Goal: Communication & Community: Answer question/provide support

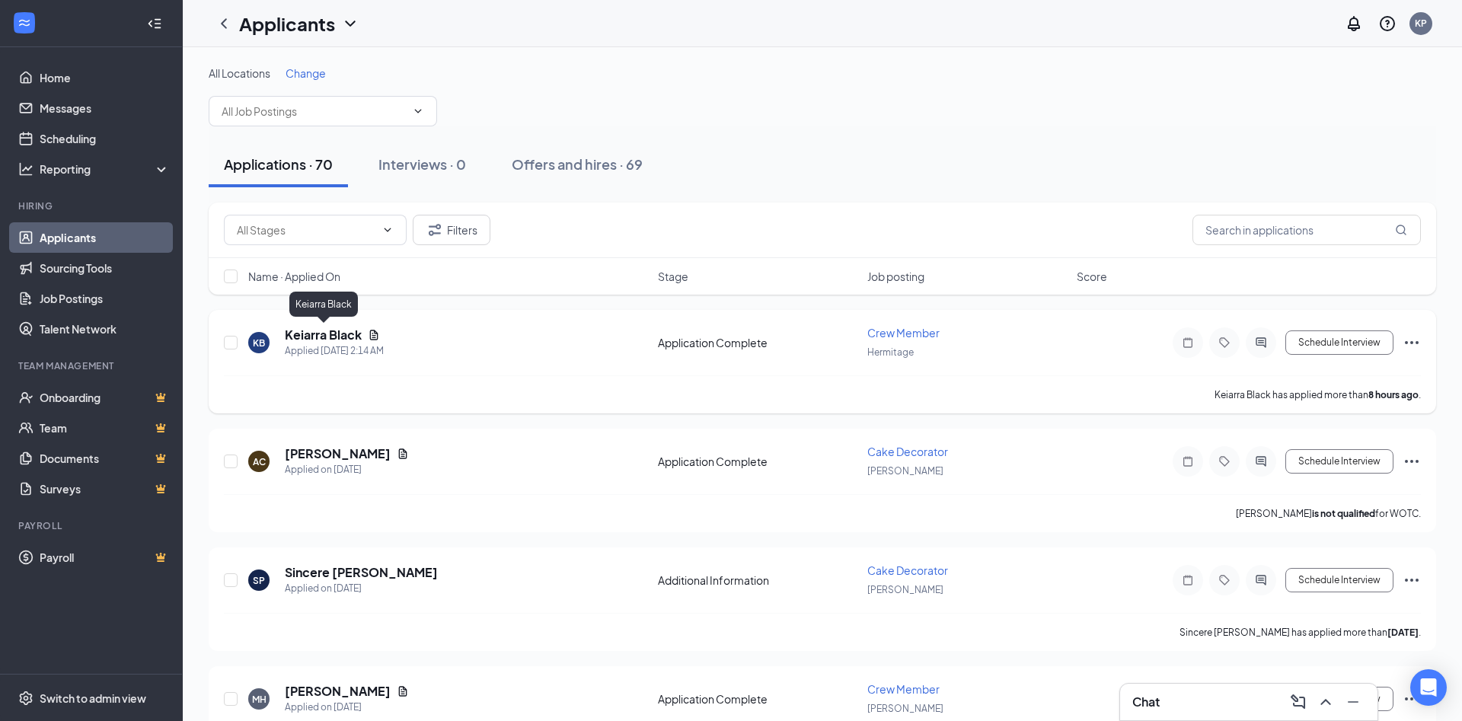
click at [352, 334] on h5 "Keiarra Black" at bounding box center [323, 335] width 77 height 17
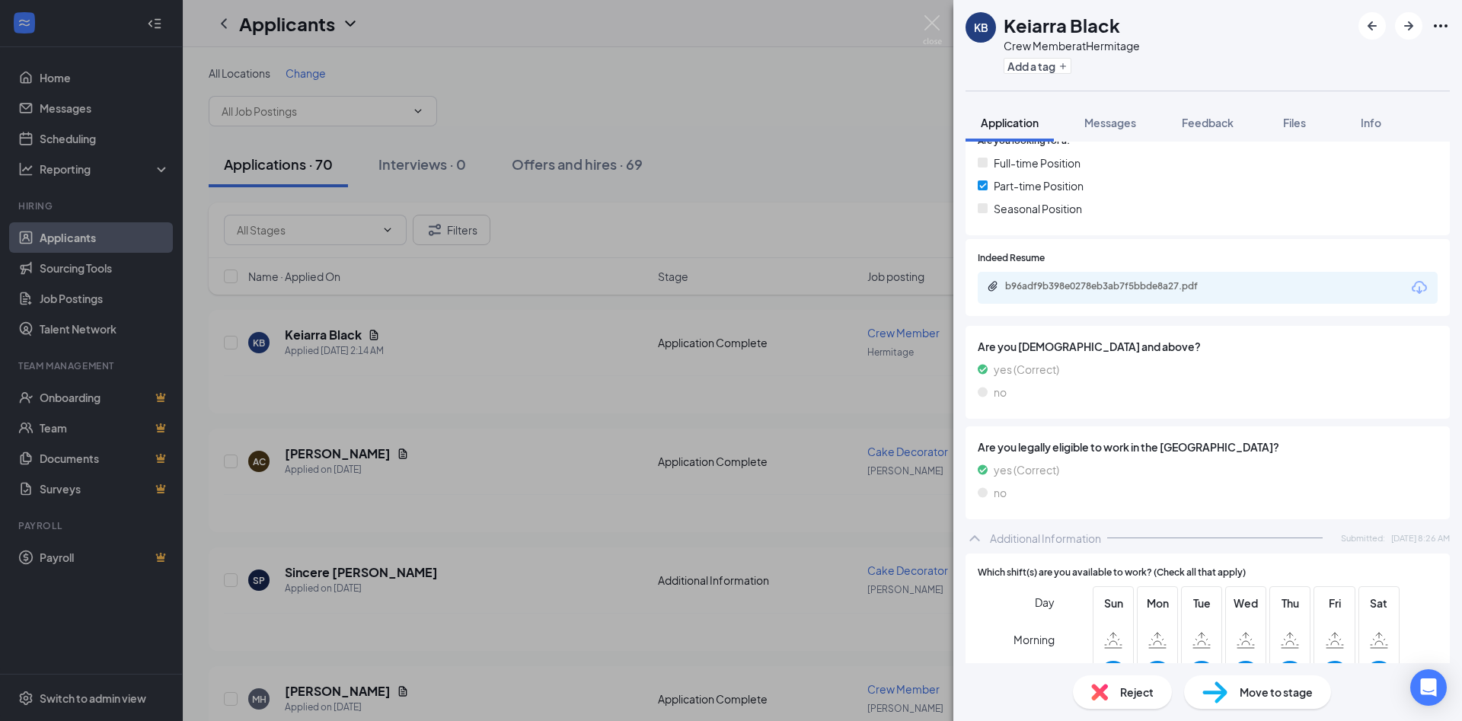
scroll to position [329, 0]
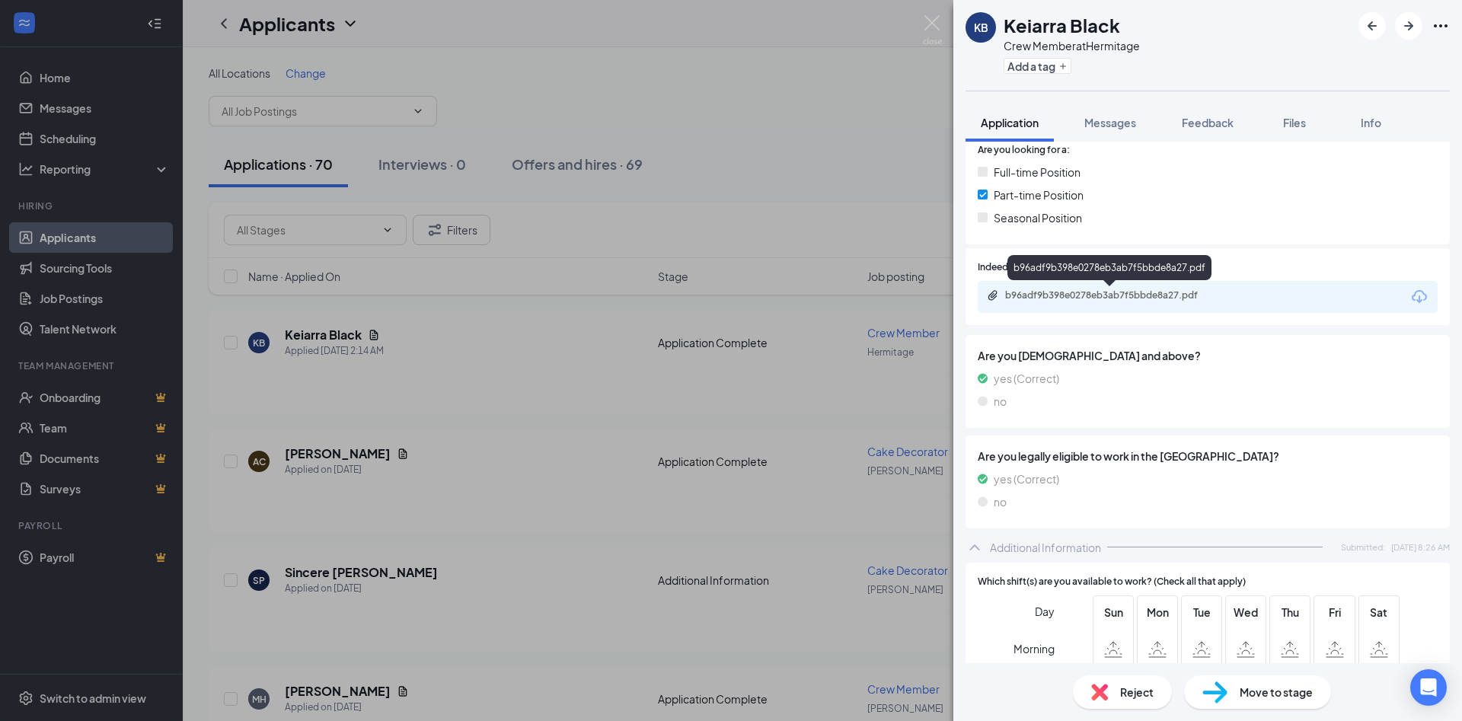
click at [1032, 300] on div "b96adf9b398e0278eb3ab7f5bbde8a27.pdf" at bounding box center [1111, 295] width 213 height 12
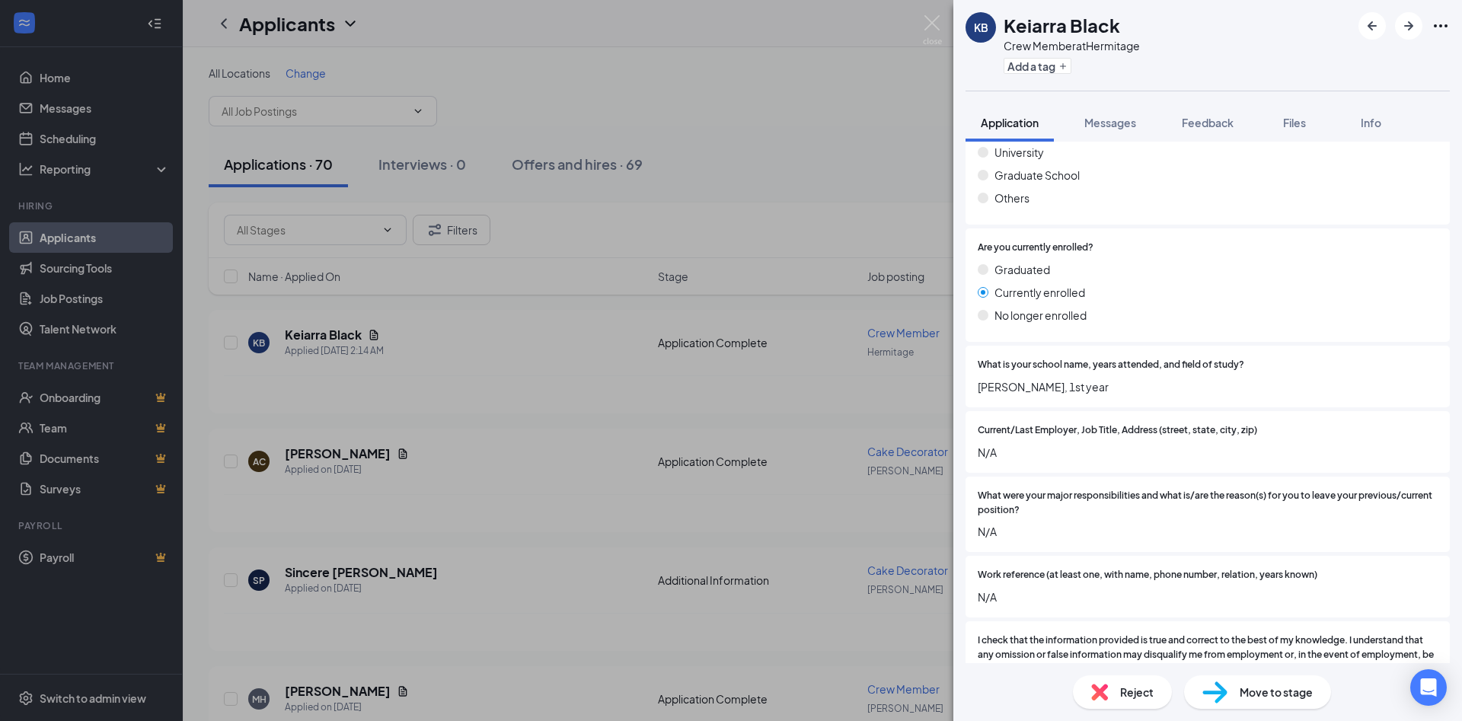
scroll to position [1265, 0]
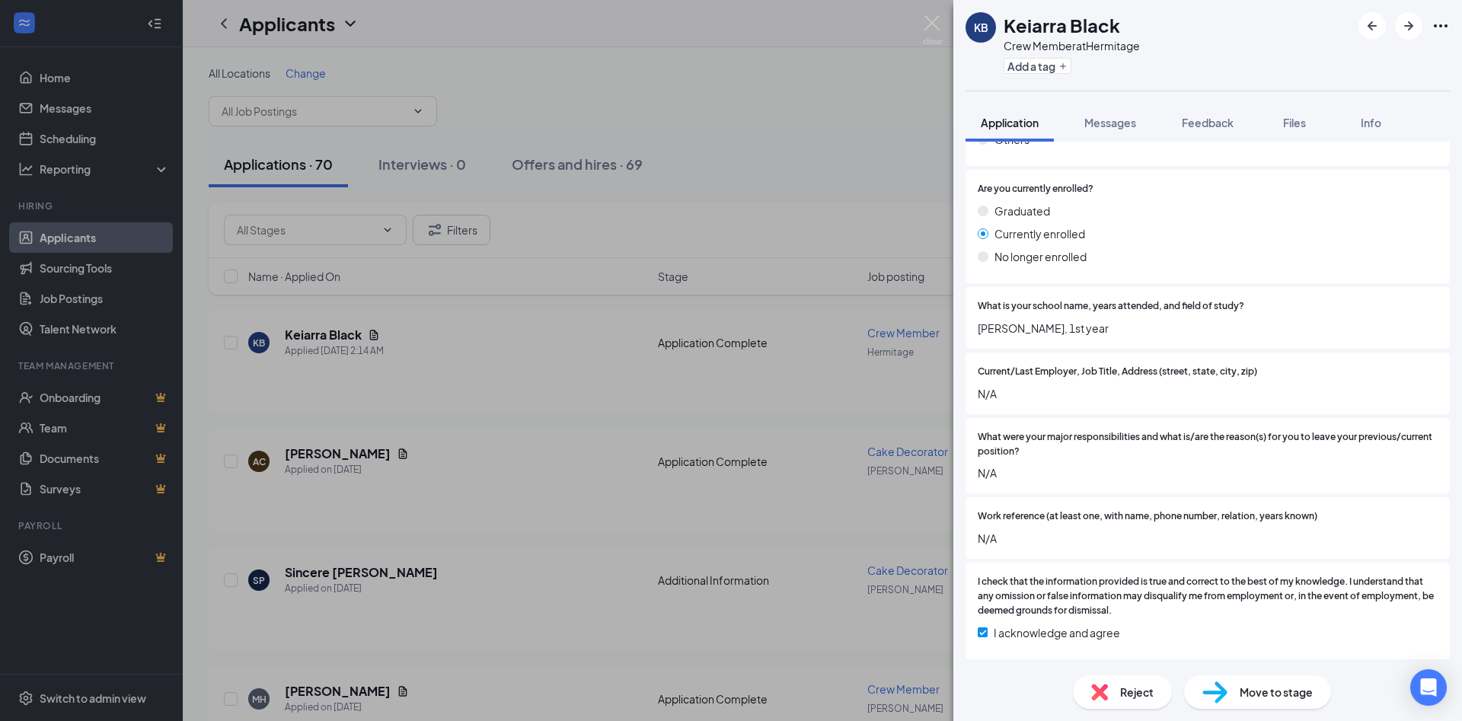
click at [942, 40] on div "KB Keiarra Black Crew Member at [GEOGRAPHIC_DATA] Add a tag Application Message…" at bounding box center [731, 360] width 1462 height 721
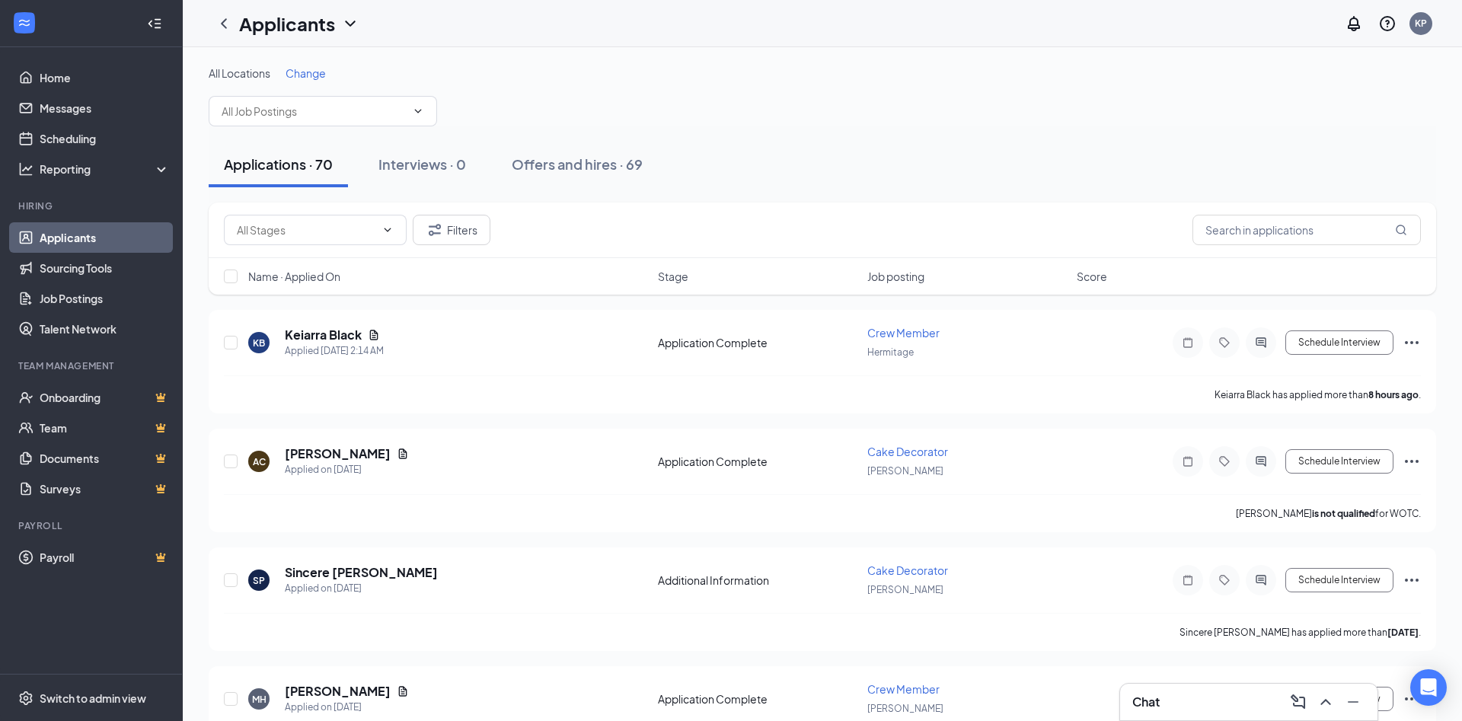
click at [937, 30] on div "Applicants KP" at bounding box center [822, 23] width 1279 height 47
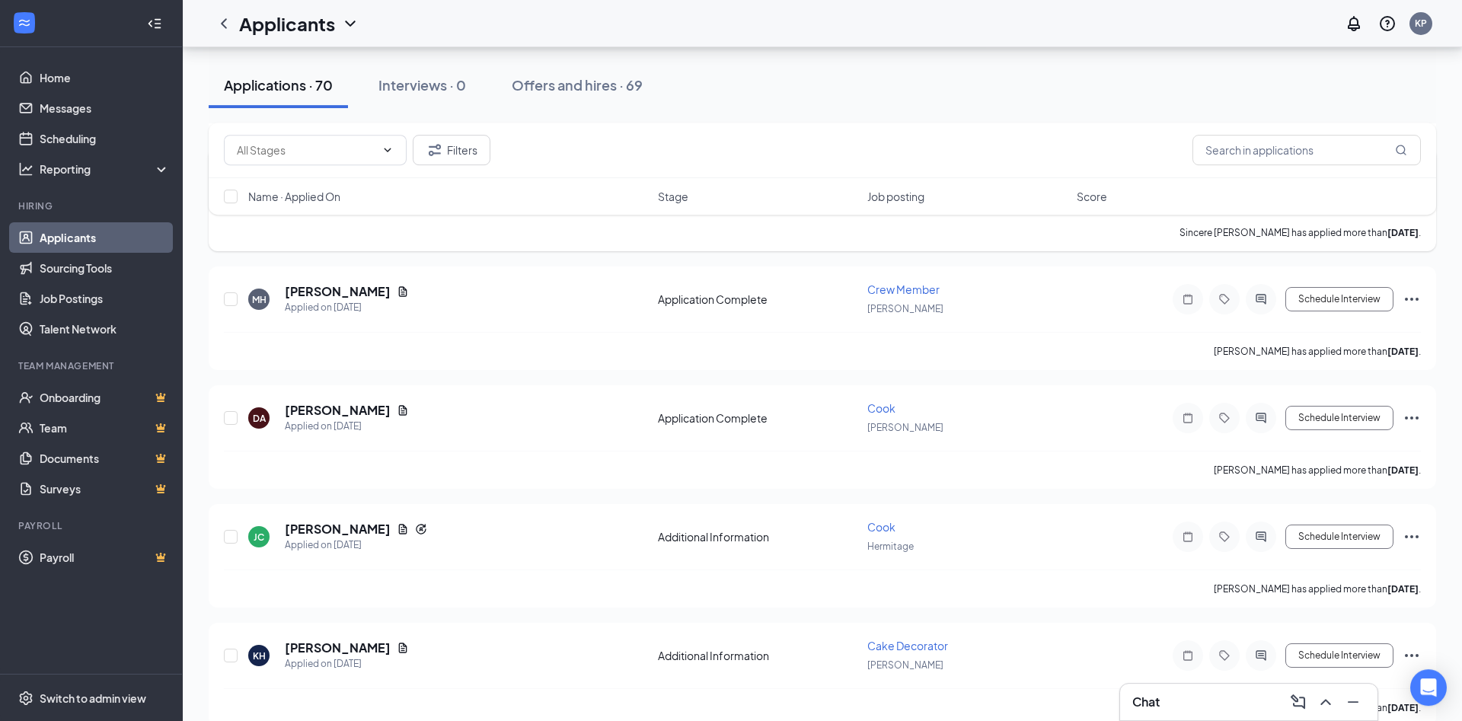
scroll to position [388, 0]
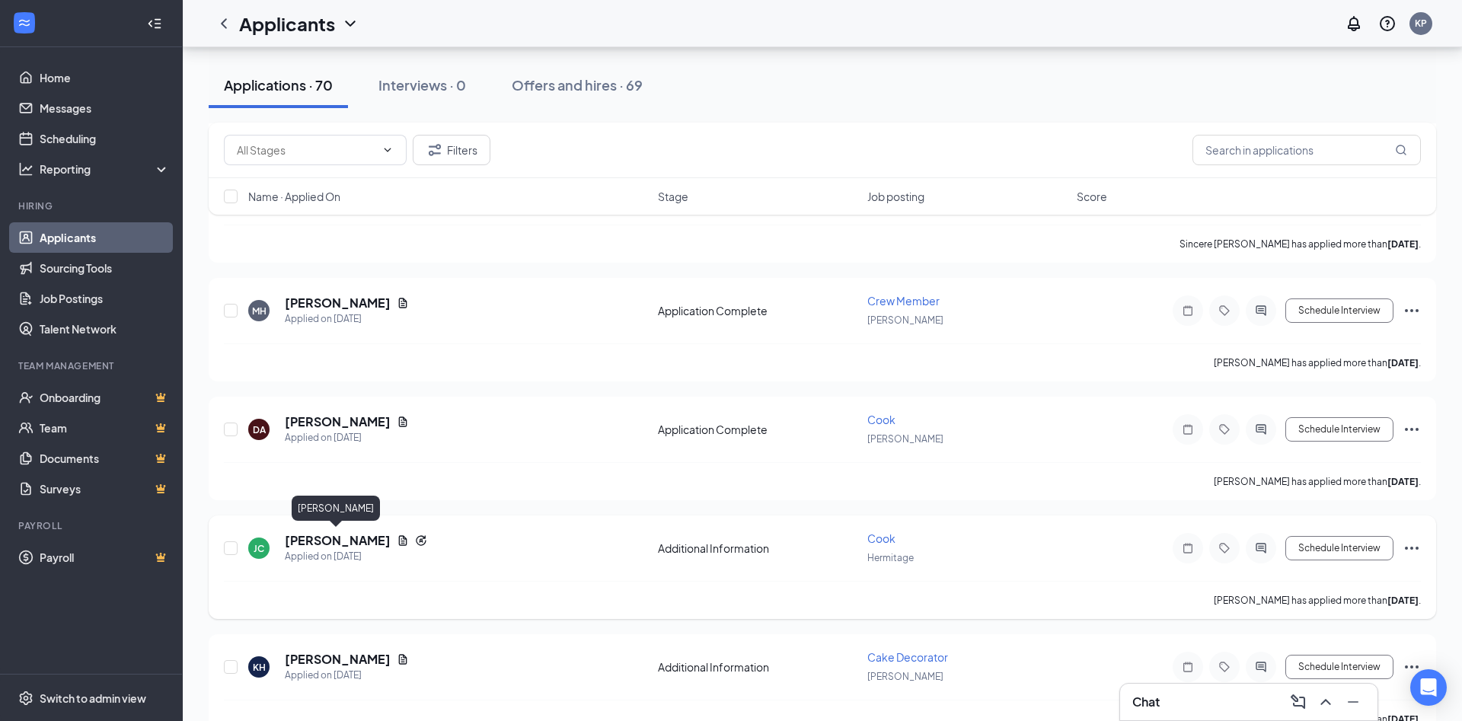
click at [335, 537] on h5 "[PERSON_NAME]" at bounding box center [338, 540] width 106 height 17
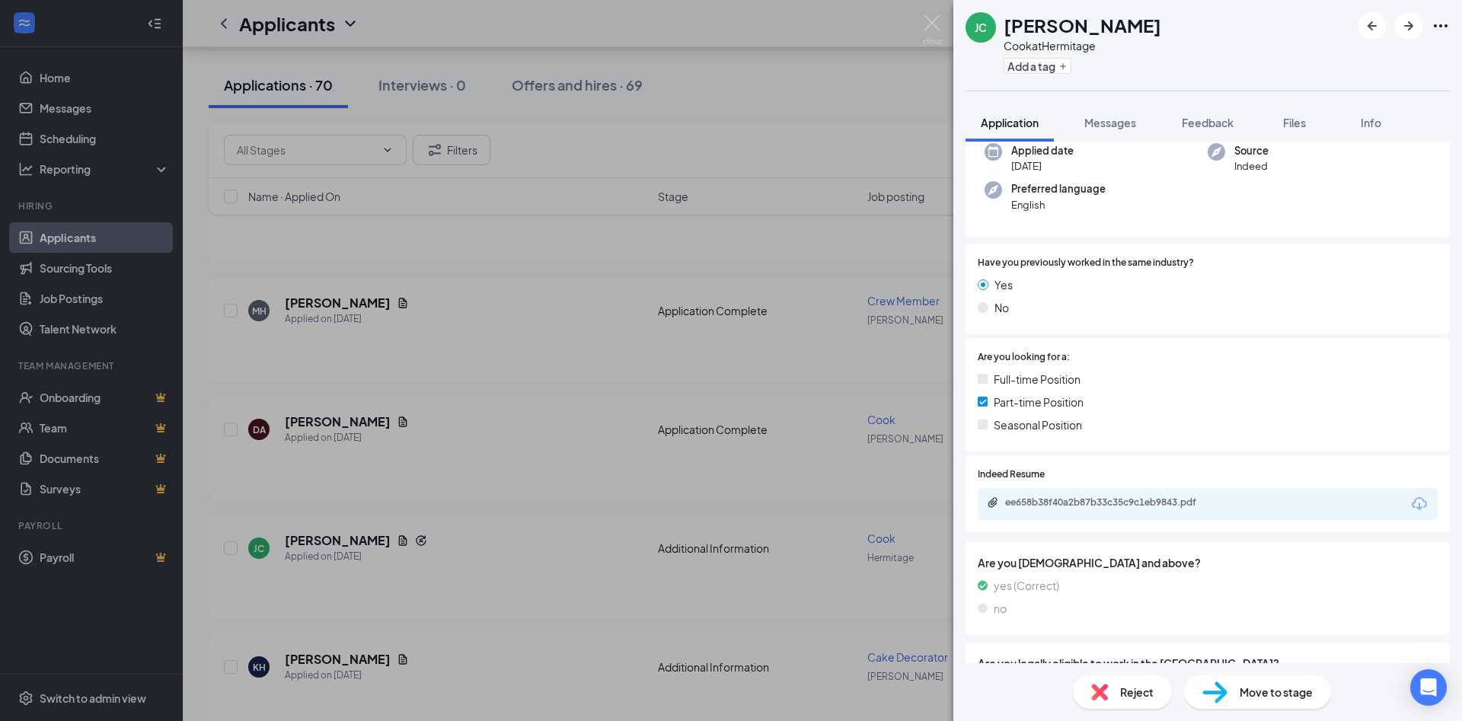
scroll to position [271, 0]
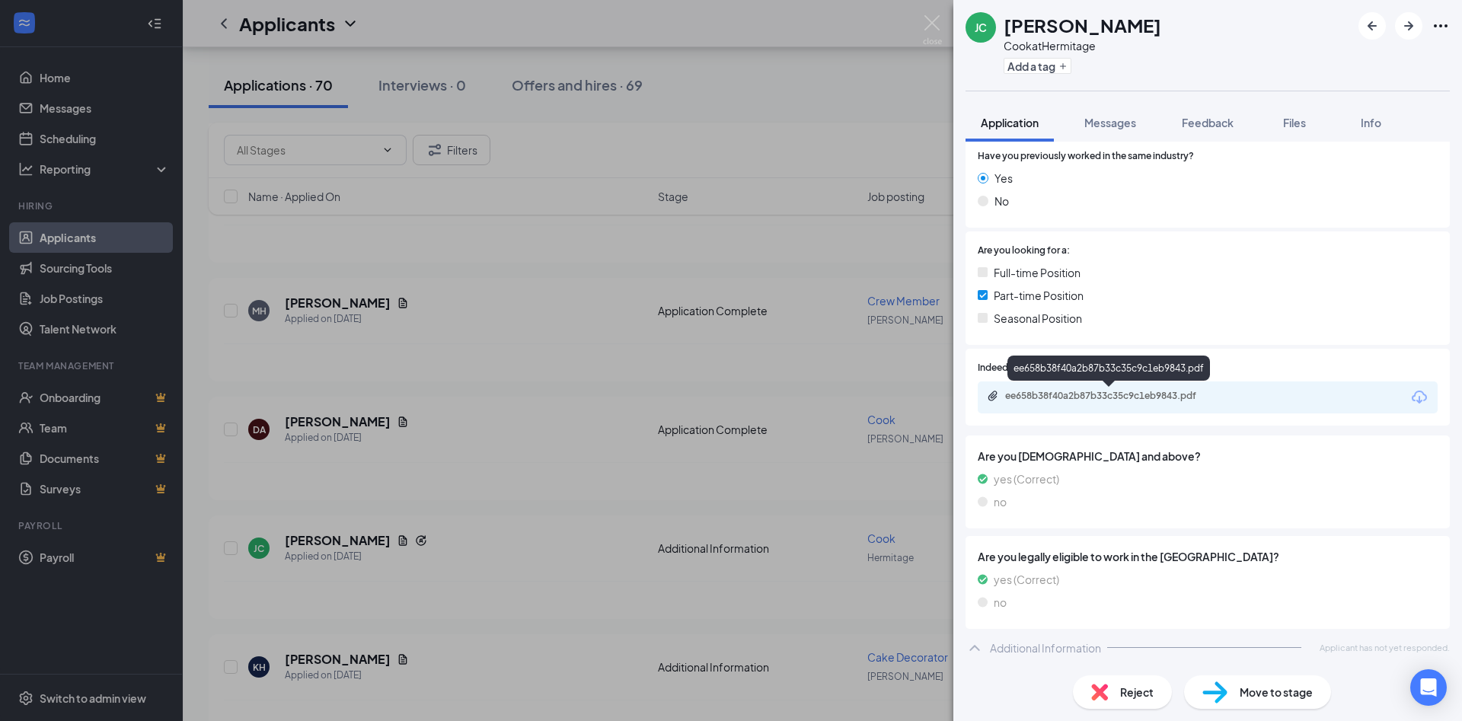
click at [1128, 406] on div "ee658b38f40a2b87b33c35c9c1eb9843.pdf" at bounding box center [1207, 397] width 460 height 32
click at [1098, 399] on div "ee658b38f40a2b87b33c35c9c1eb9843.pdf" at bounding box center [1111, 396] width 213 height 12
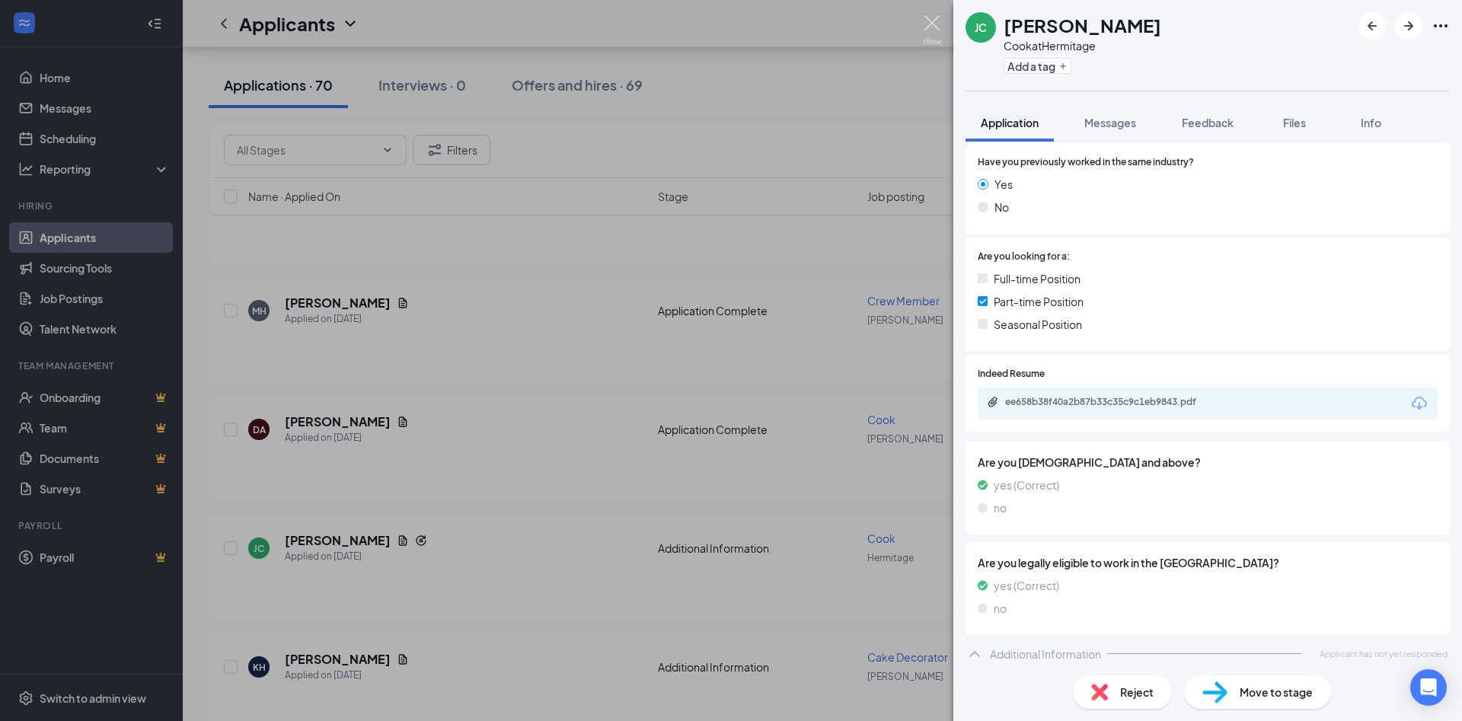
click at [927, 18] on img at bounding box center [932, 30] width 19 height 30
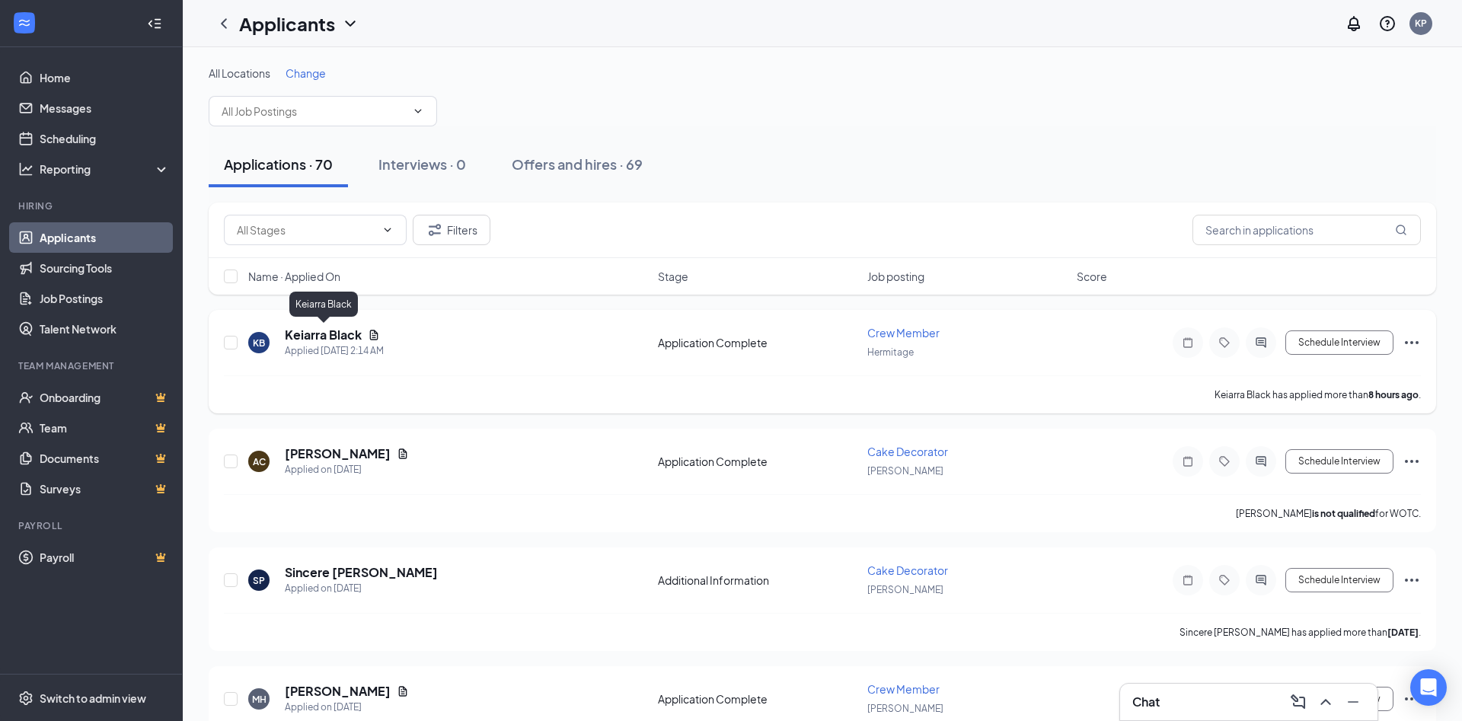
click at [348, 332] on h5 "Keiarra Black" at bounding box center [323, 335] width 77 height 17
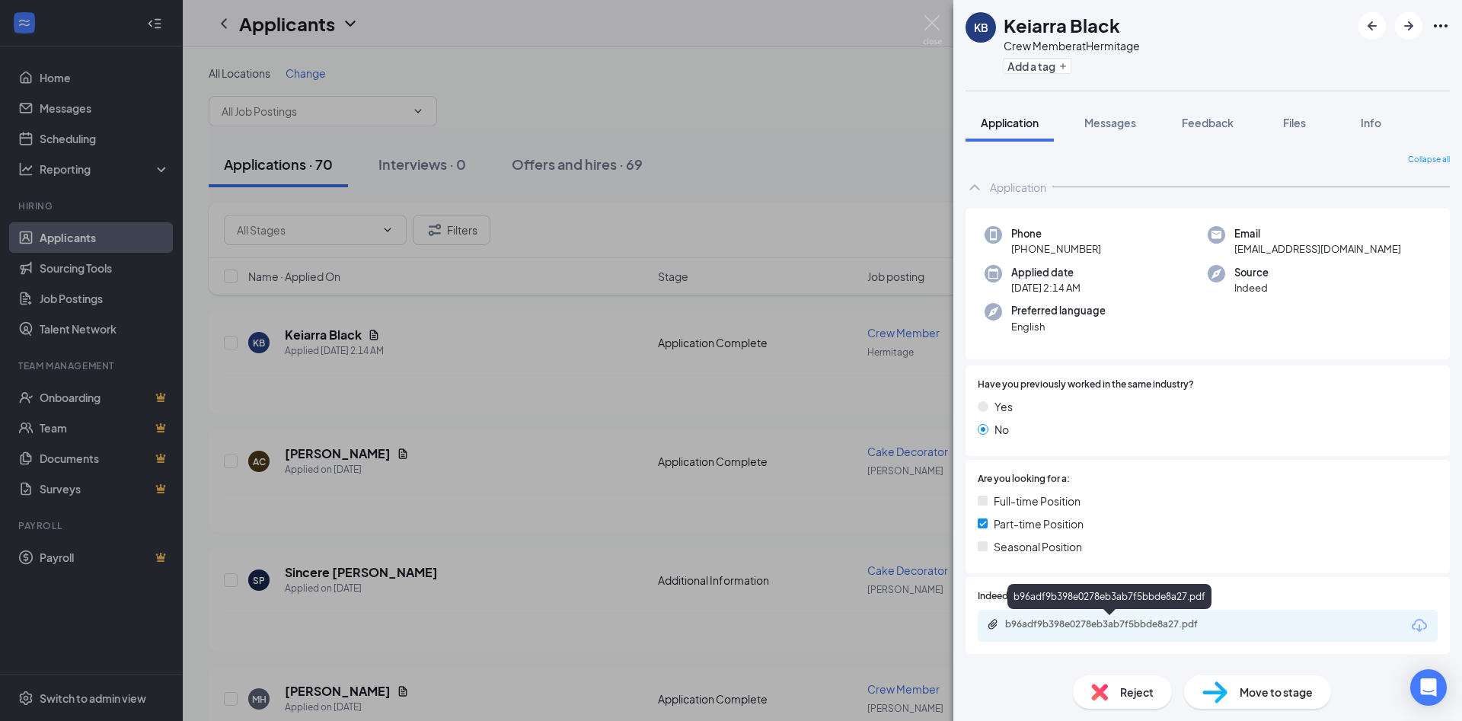
click at [1185, 631] on div "b96adf9b398e0278eb3ab7f5bbde8a27.pdf" at bounding box center [1110, 625] width 247 height 14
click at [1108, 120] on span "Messages" at bounding box center [1110, 123] width 52 height 14
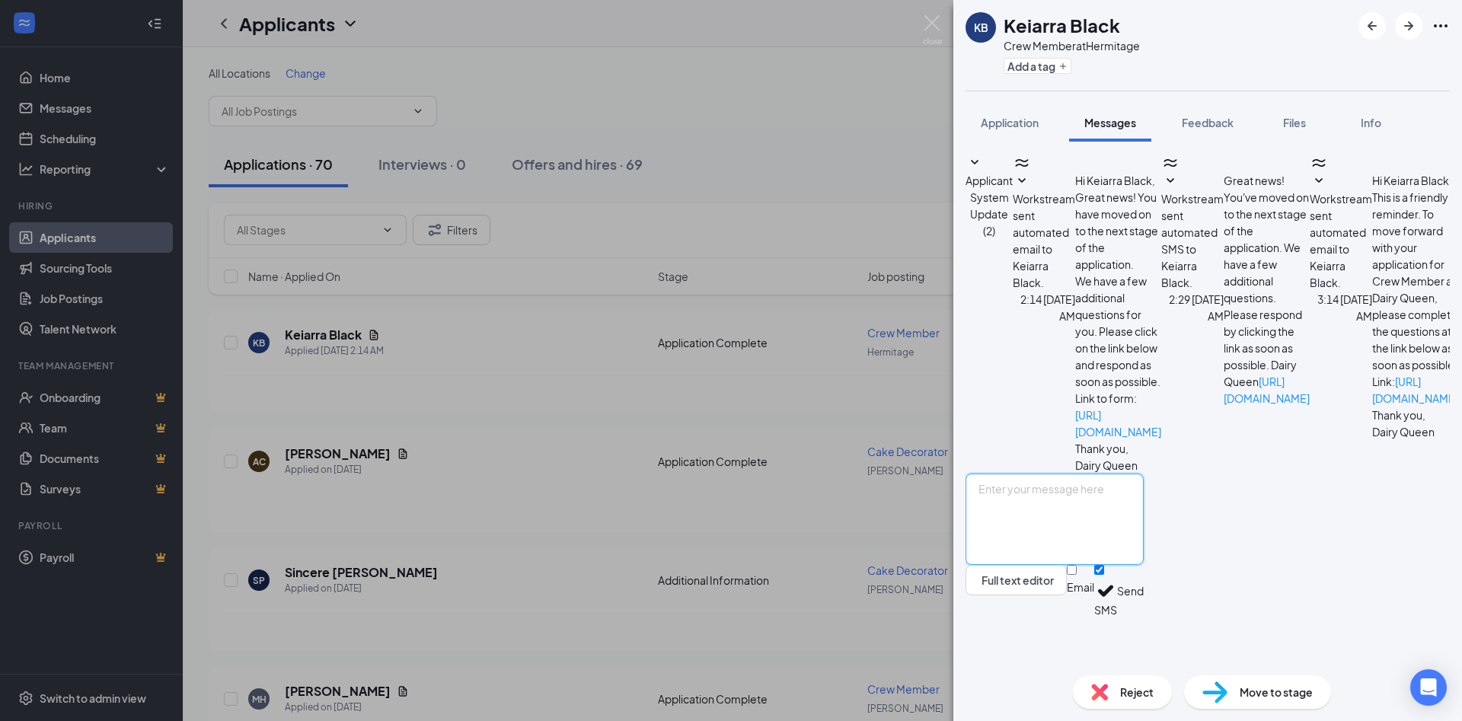
click at [1111, 565] on textarea at bounding box center [1054, 518] width 178 height 91
click at [934, 26] on img at bounding box center [932, 30] width 19 height 30
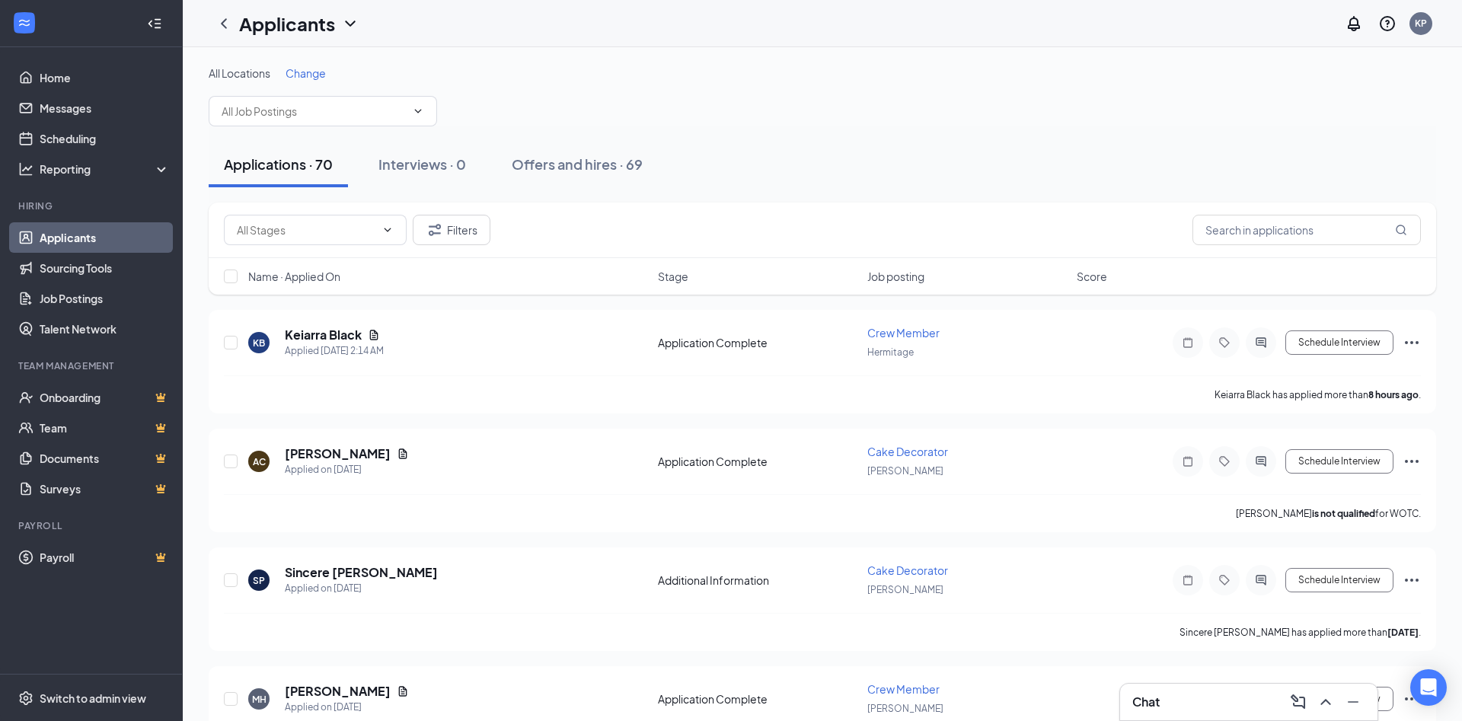
click at [1143, 697] on h3 "Chat" at bounding box center [1145, 701] width 27 height 17
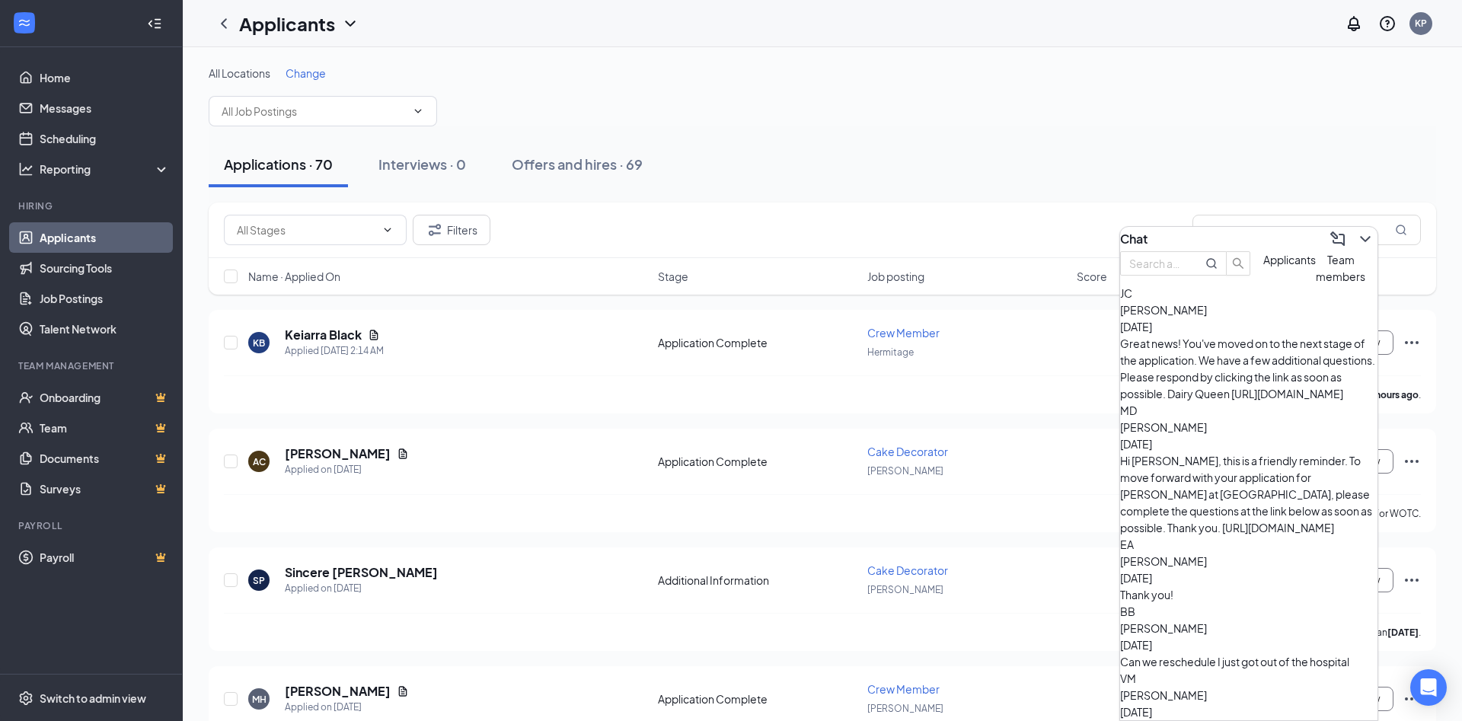
click at [1207, 554] on span "[PERSON_NAME]" at bounding box center [1163, 561] width 87 height 14
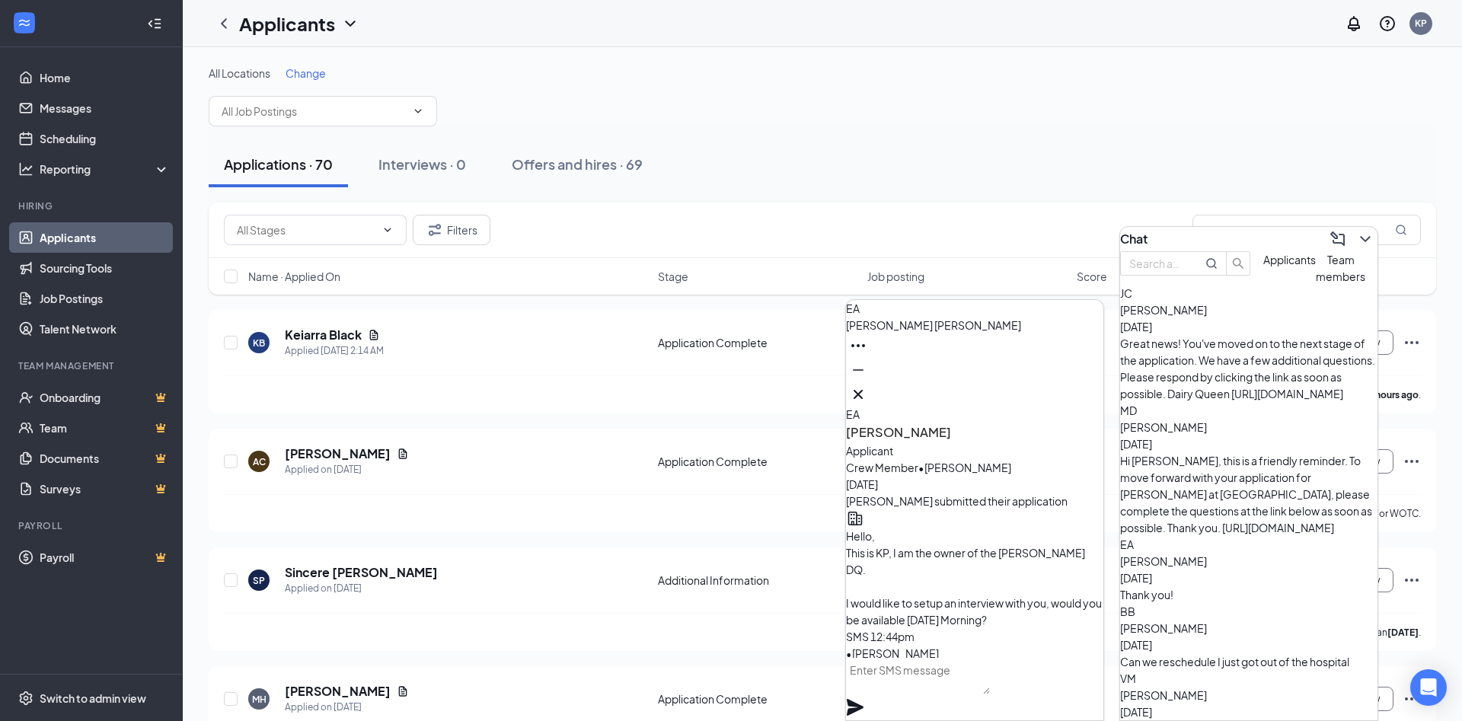
scroll to position [-904, 0]
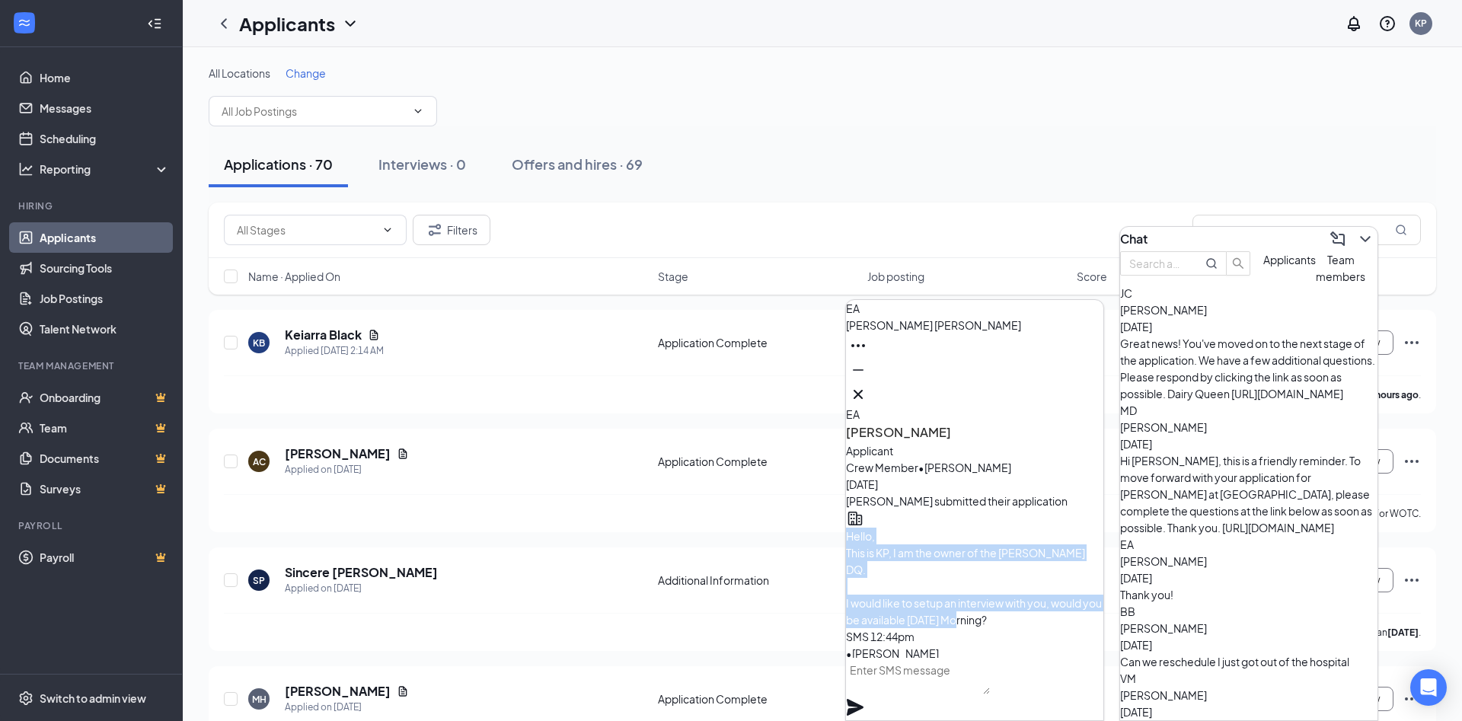
drag, startPoint x: 893, startPoint y: 498, endPoint x: 1060, endPoint y: 598, distance: 194.3
click at [1060, 598] on div "Hello, This is KP, I am the owner of the [PERSON_NAME] DQ. I would like to setu…" at bounding box center [974, 578] width 257 height 100
copy span "Hello, This is KP, I am the owner of the [PERSON_NAME] DQ. I would like to setu…"
click at [1356, 239] on icon "ChevronDown" at bounding box center [1365, 239] width 18 height 18
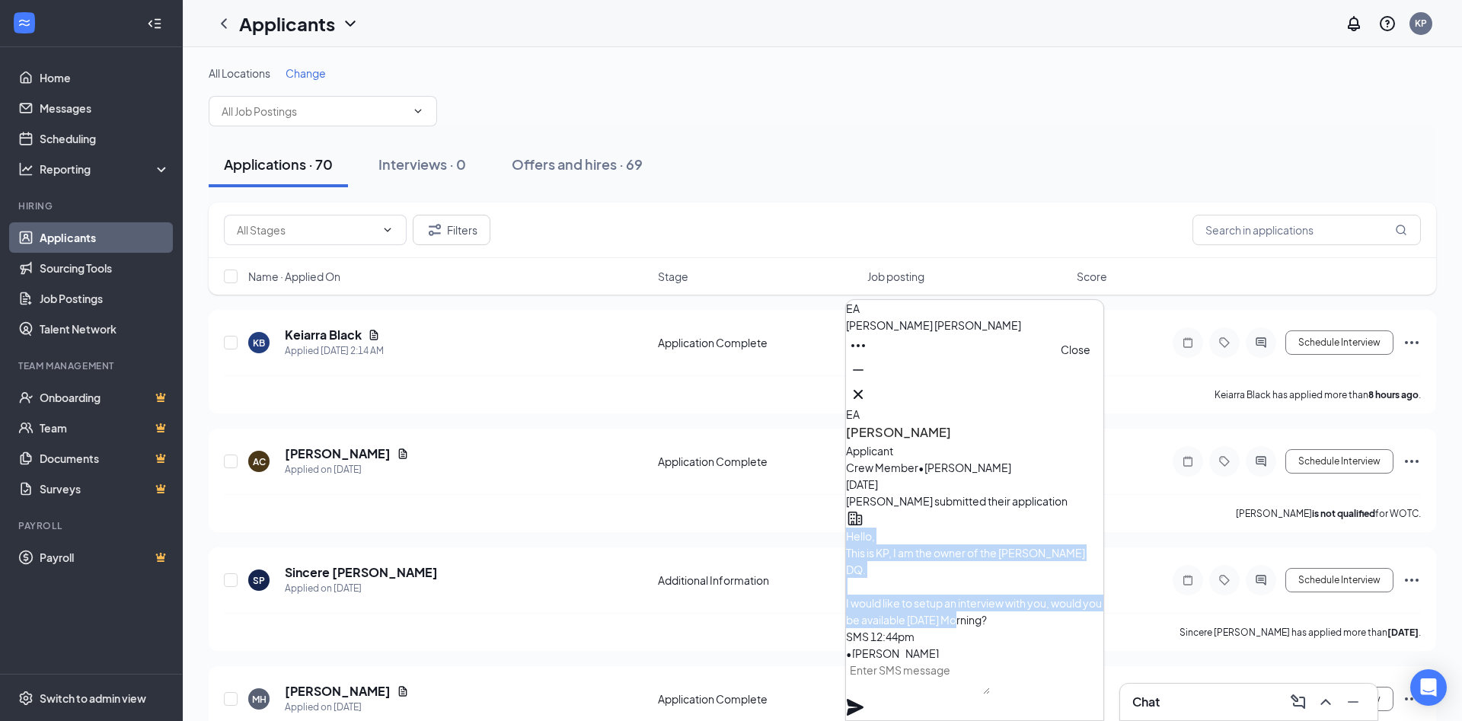
click at [867, 391] on icon "Cross" at bounding box center [858, 394] width 18 height 18
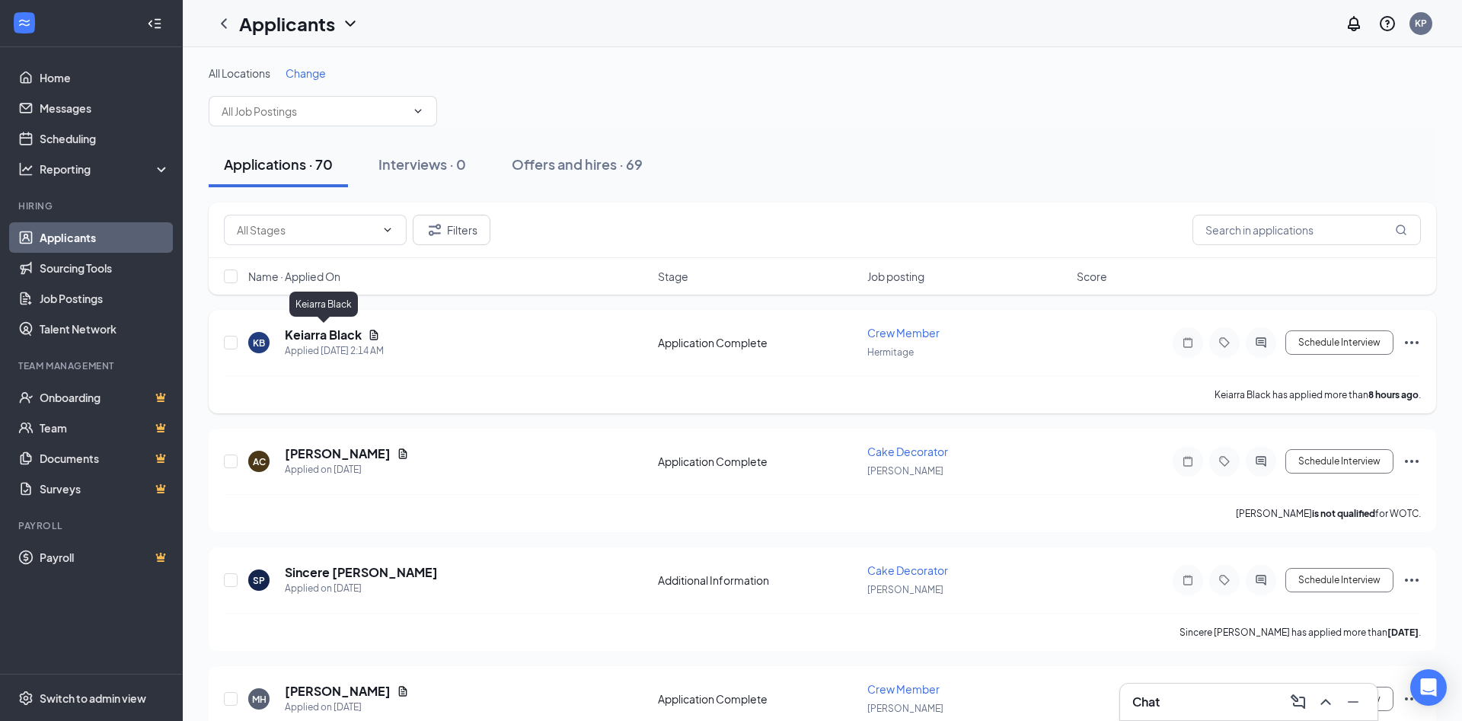
click at [349, 341] on h5 "Keiarra Black" at bounding box center [323, 335] width 77 height 17
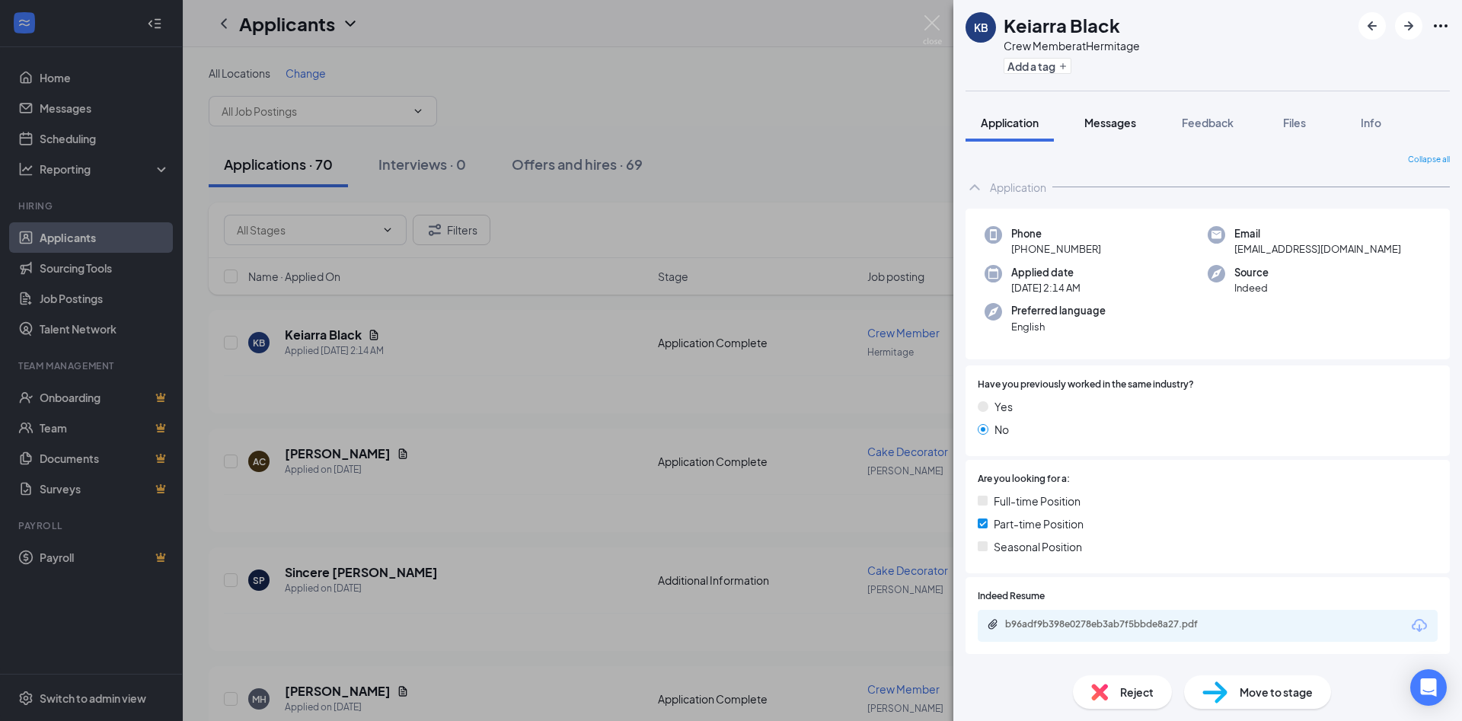
click at [1119, 116] on span "Messages" at bounding box center [1110, 123] width 52 height 14
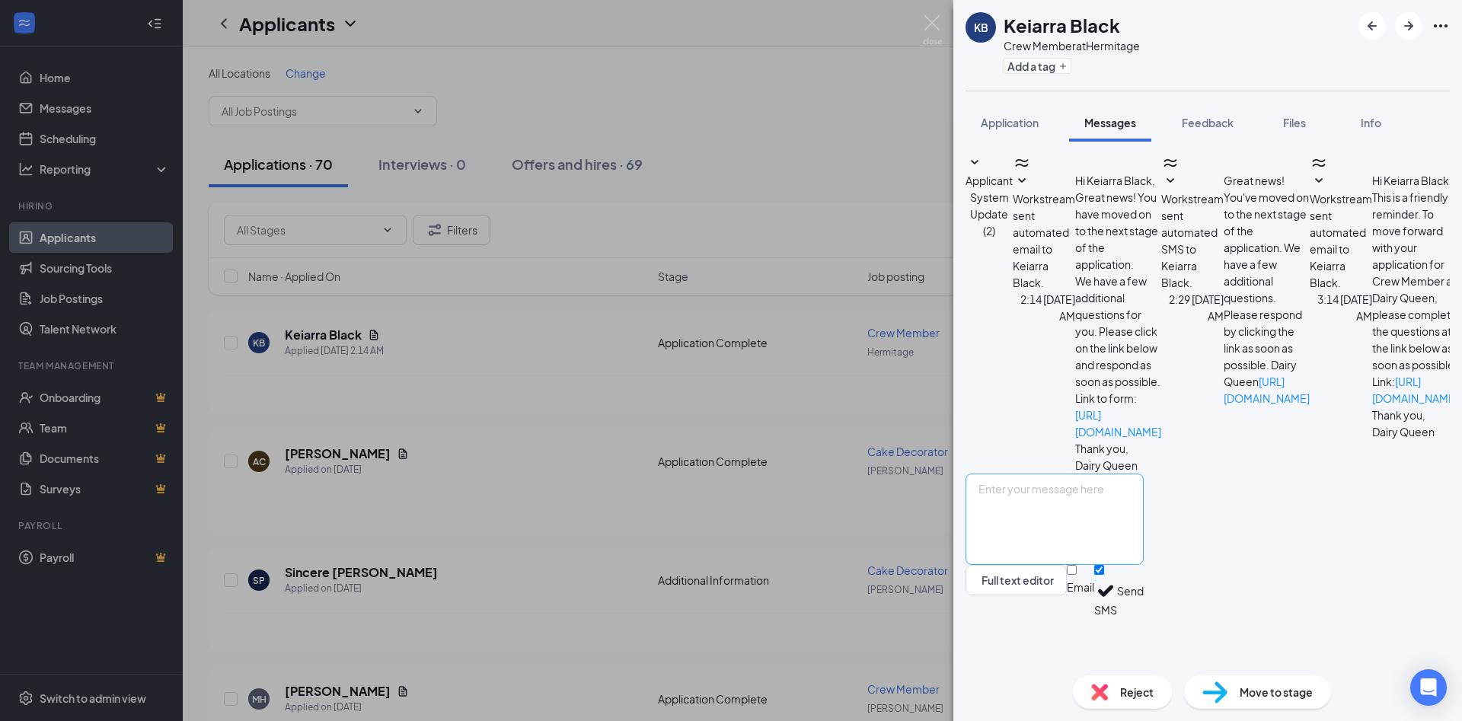
scroll to position [21, 0]
click at [1111, 536] on textarea at bounding box center [1054, 518] width 178 height 91
paste textarea "Hello, This is KP, I am the owner of the [PERSON_NAME] DQ. I would like to setu…"
drag, startPoint x: 1295, startPoint y: 562, endPoint x: 995, endPoint y: 562, distance: 299.9
click at [995, 562] on textarea "Hello, This is KP, I am the owner of the [PERSON_NAME] DQ. I would like to setu…" at bounding box center [1054, 518] width 178 height 91
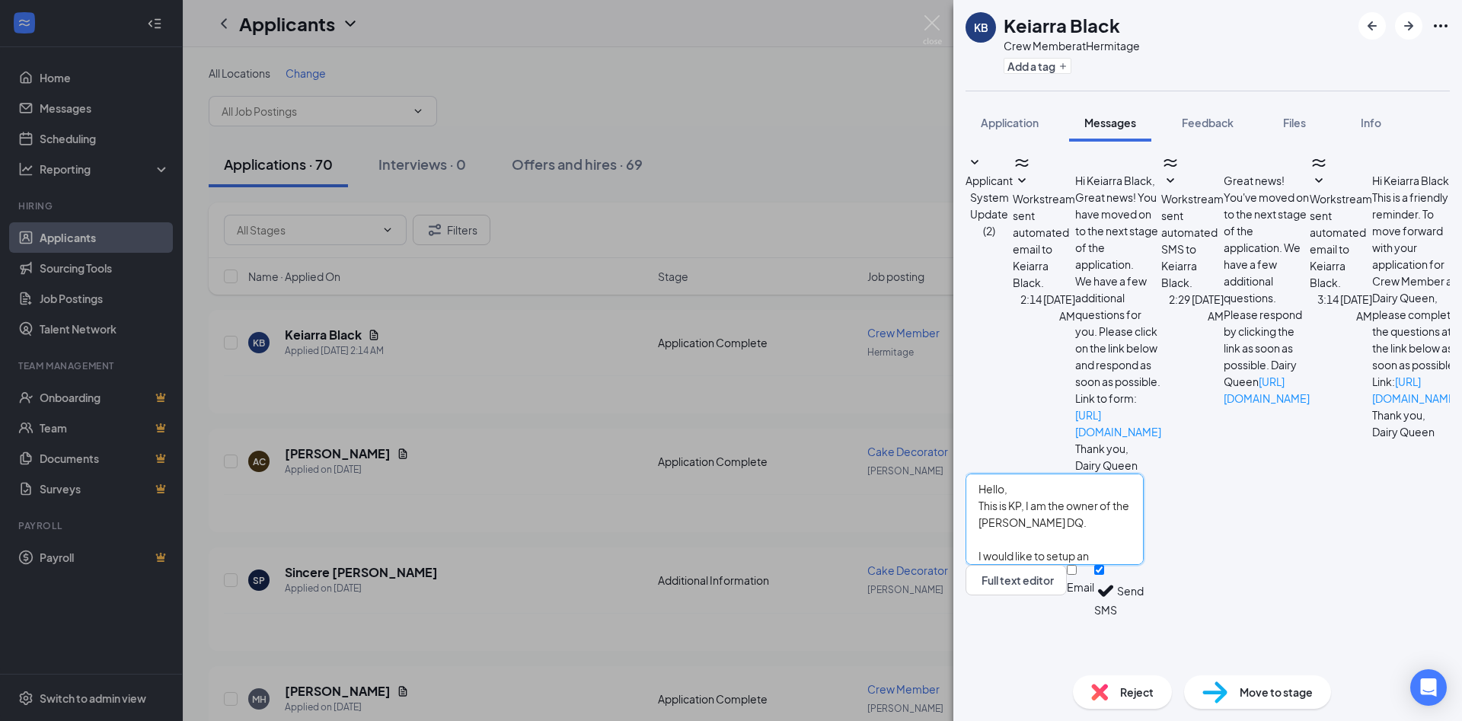
drag, startPoint x: 1232, startPoint y: 544, endPoint x: 1261, endPoint y: 563, distance: 34.0
click at [1143, 563] on textarea "Hello, This is KP, I am the owner of the [PERSON_NAME] DQ. I would like to setu…" at bounding box center [1054, 518] width 178 height 91
click at [1066, 565] on textarea "Hello, I would like to setup an interview with you, would you be available [DAT…" at bounding box center [1054, 518] width 178 height 91
type textarea "H"
click at [931, 29] on img at bounding box center [932, 30] width 19 height 30
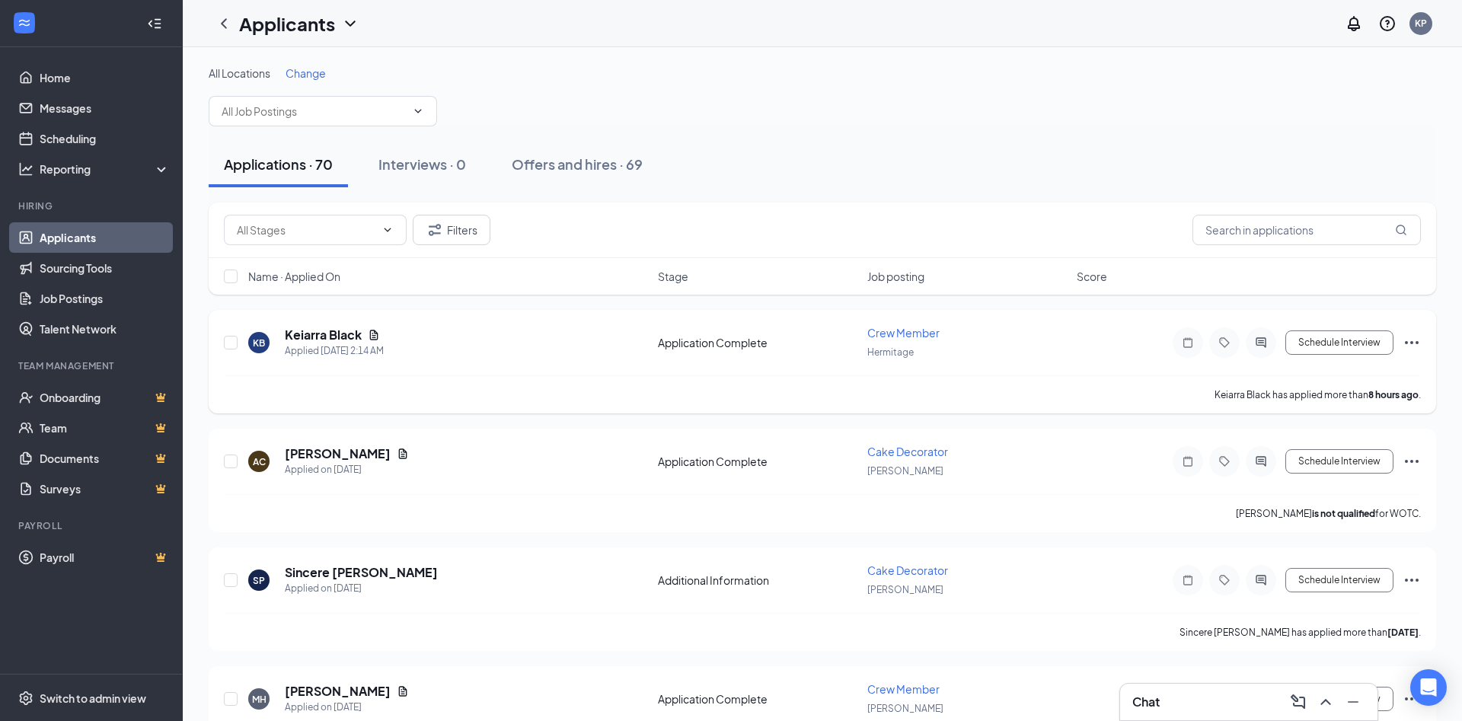
click at [368, 342] on div "Keiarra Black" at bounding box center [334, 335] width 99 height 17
click at [346, 335] on h5 "Keiarra Black" at bounding box center [323, 335] width 77 height 17
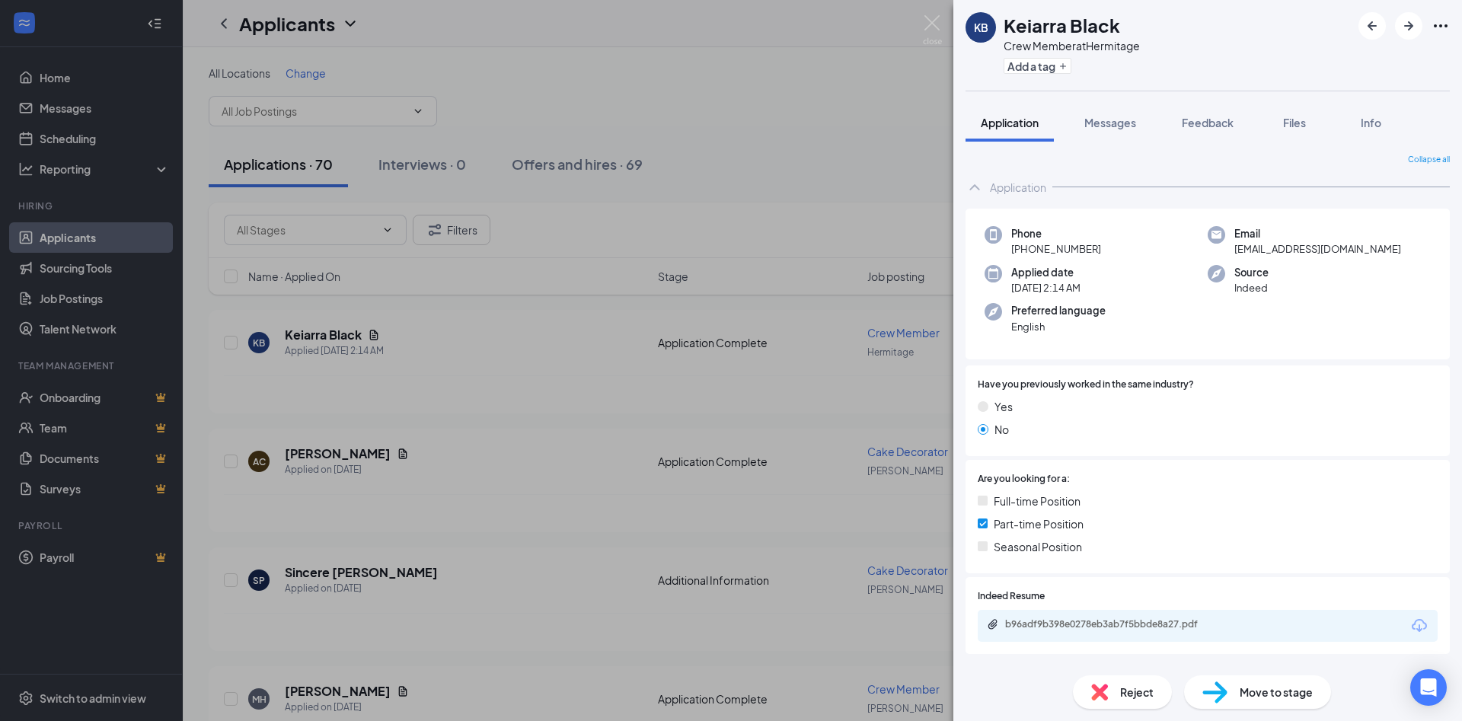
click at [117, 687] on div "KB Keiarra Black Crew Member at [GEOGRAPHIC_DATA] Add a tag Application Message…" at bounding box center [731, 360] width 1462 height 721
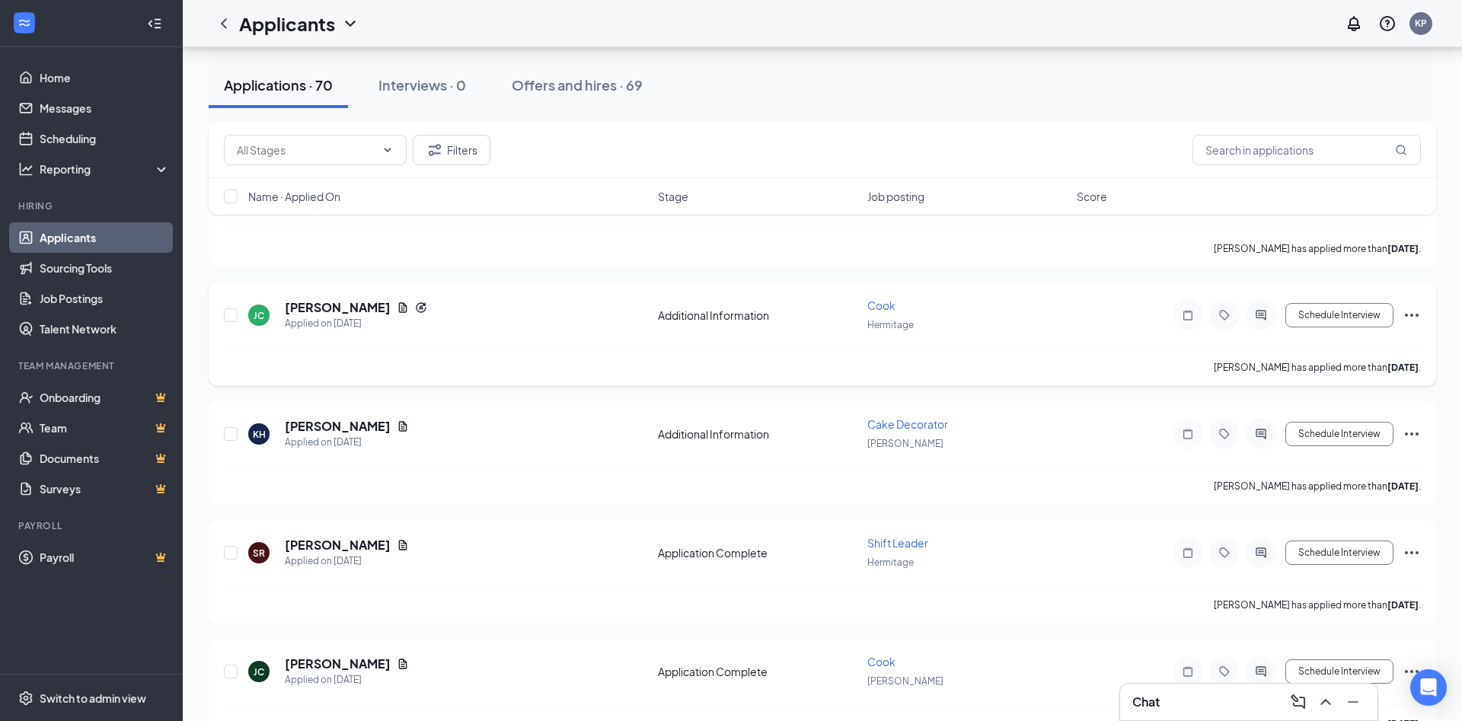
scroll to position [776, 0]
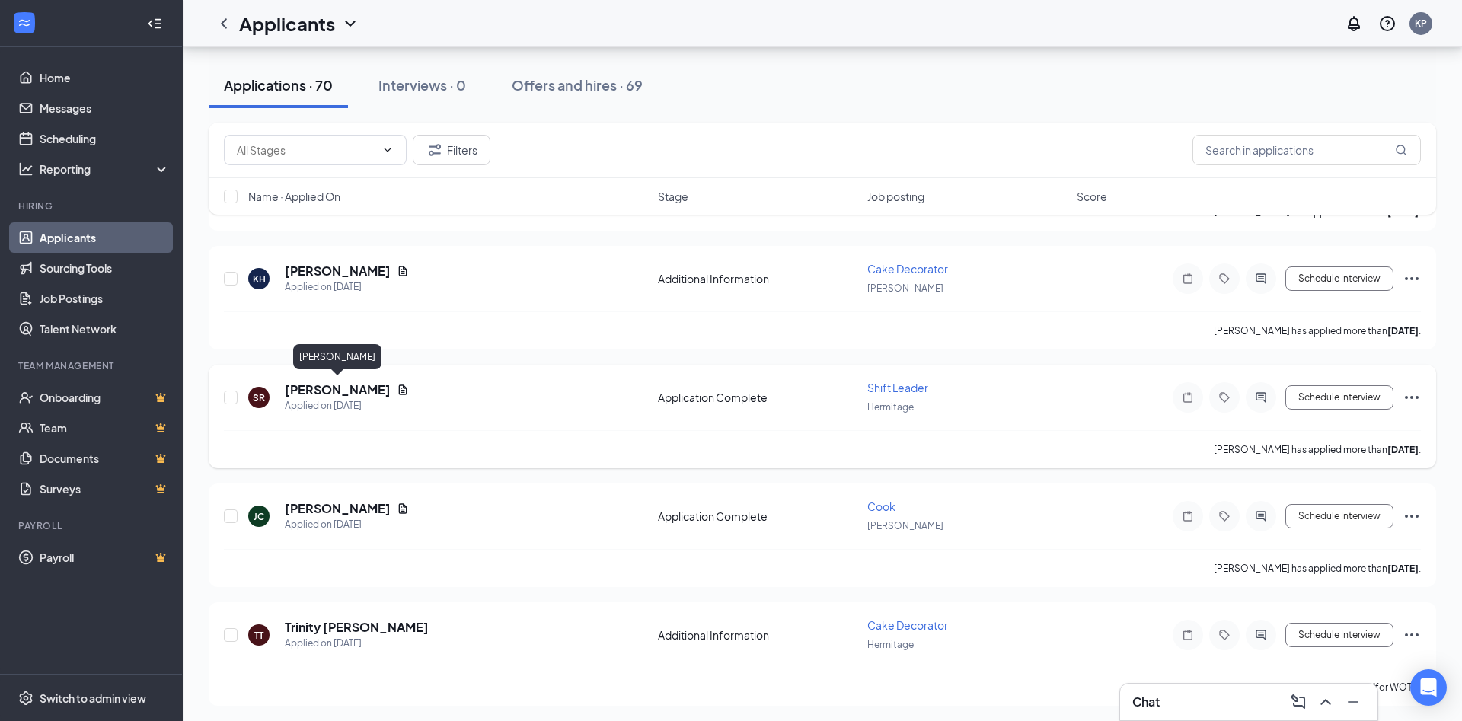
drag, startPoint x: 366, startPoint y: 388, endPoint x: 375, endPoint y: 388, distance: 8.4
click at [367, 388] on h5 "[PERSON_NAME]" at bounding box center [338, 389] width 106 height 17
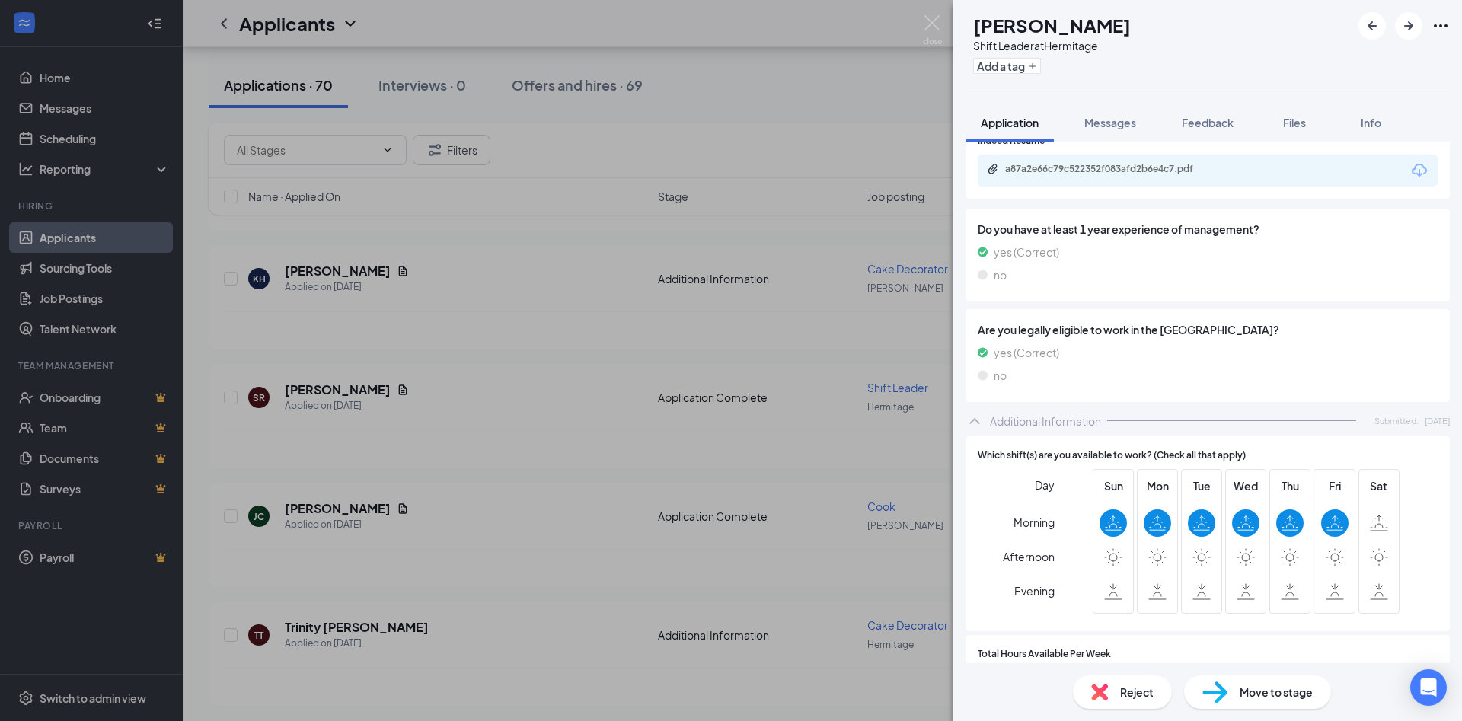
scroll to position [487, 0]
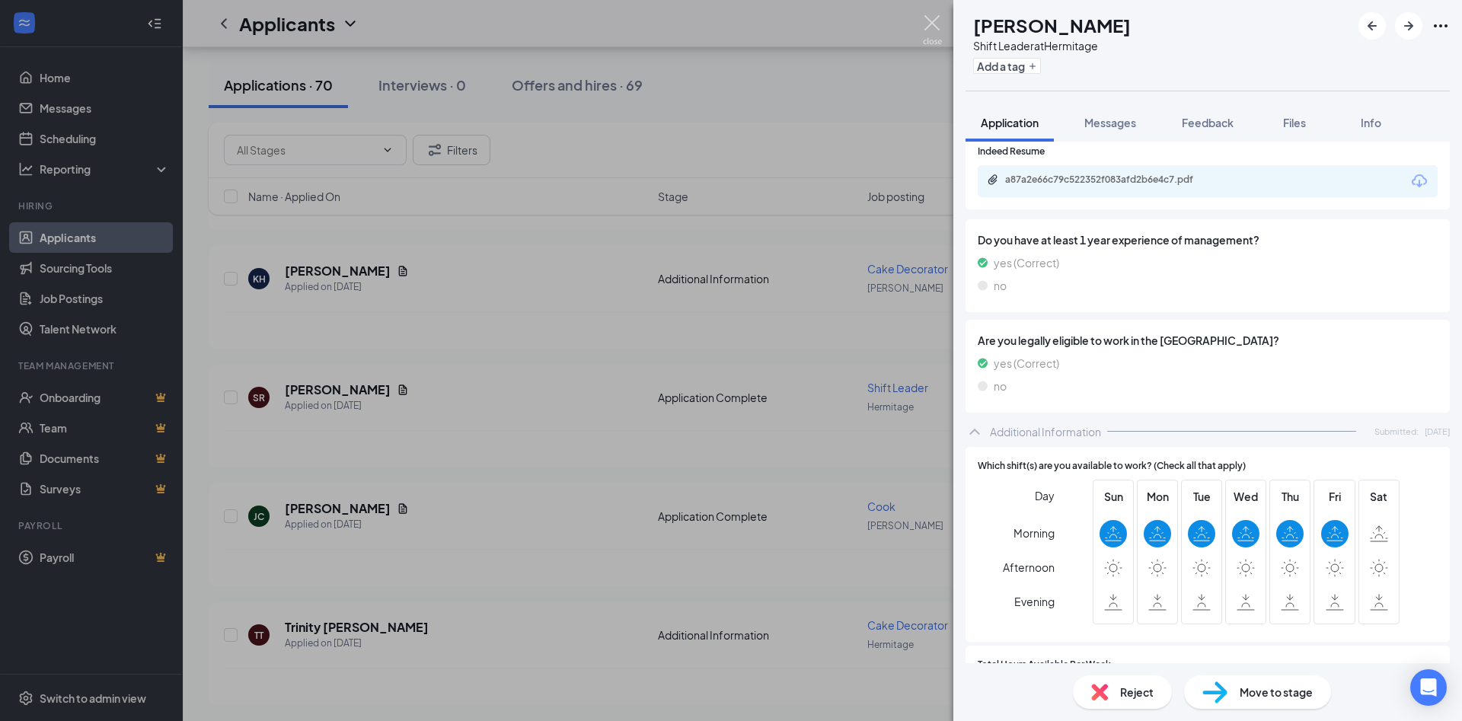
click at [929, 19] on img at bounding box center [932, 30] width 19 height 30
